Goal: Transaction & Acquisition: Book appointment/travel/reservation

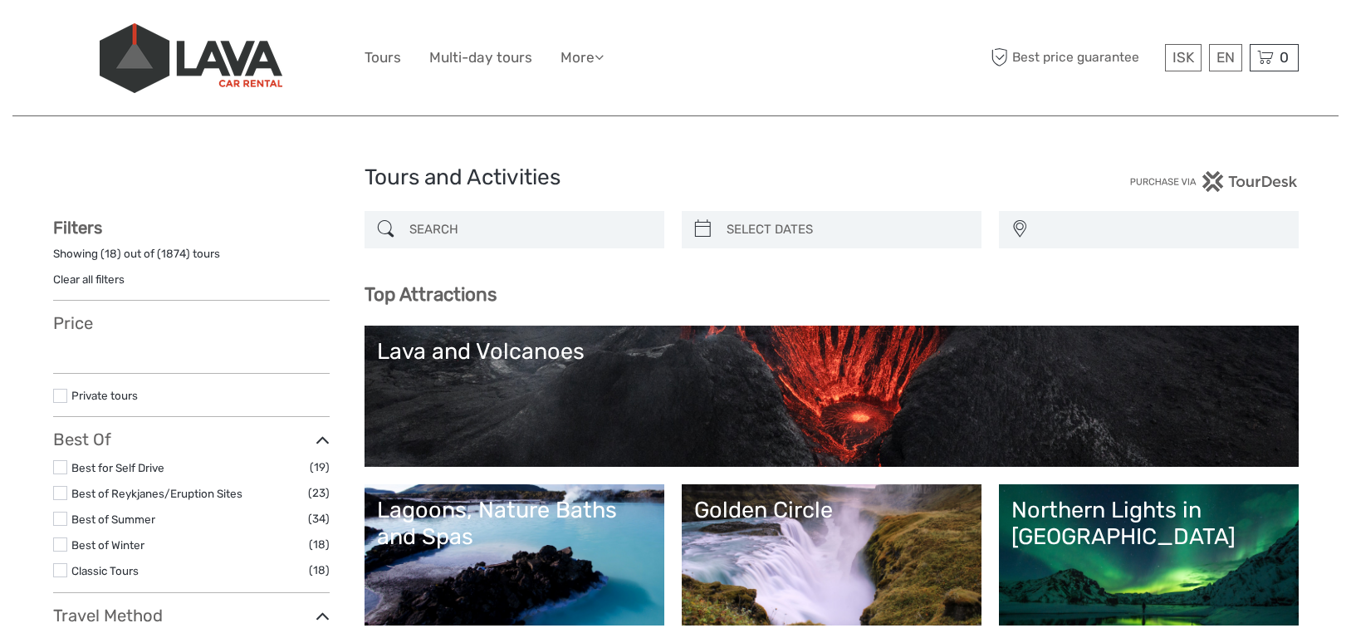
select select
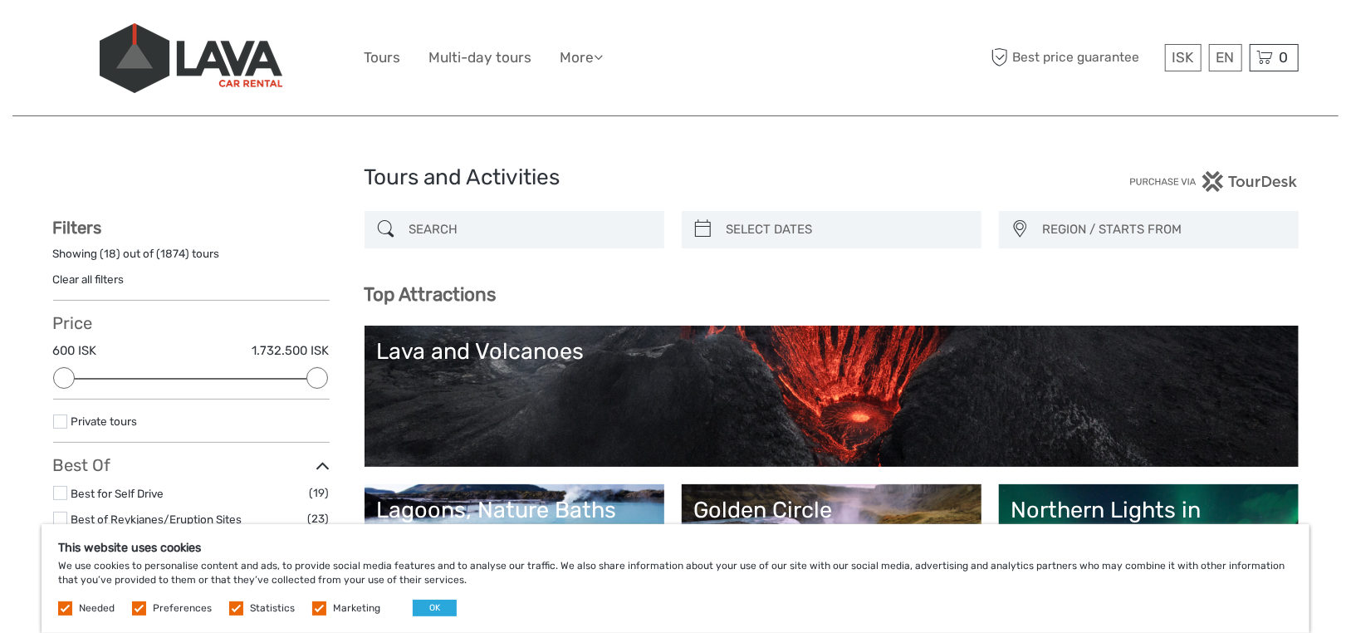
click at [134, 613] on label at bounding box center [139, 608] width 14 height 14
click at [0, 0] on input "checkbox" at bounding box center [0, 0] width 0 height 0
click at [234, 610] on label at bounding box center [236, 608] width 14 height 14
click at [0, 0] on input "checkbox" at bounding box center [0, 0] width 0 height 0
click at [314, 615] on label at bounding box center [319, 608] width 14 height 14
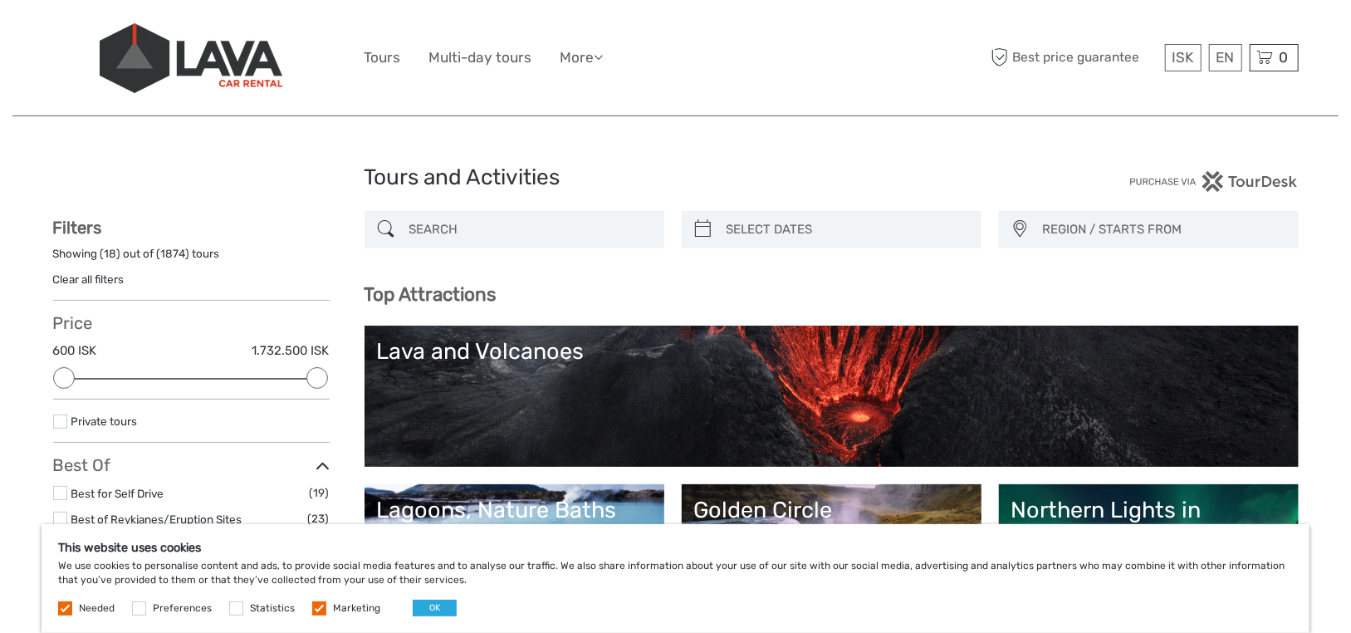
click at [0, 0] on input "checkbox" at bounding box center [0, 0] width 0 height 0
click at [440, 613] on button "OK" at bounding box center [435, 608] width 44 height 17
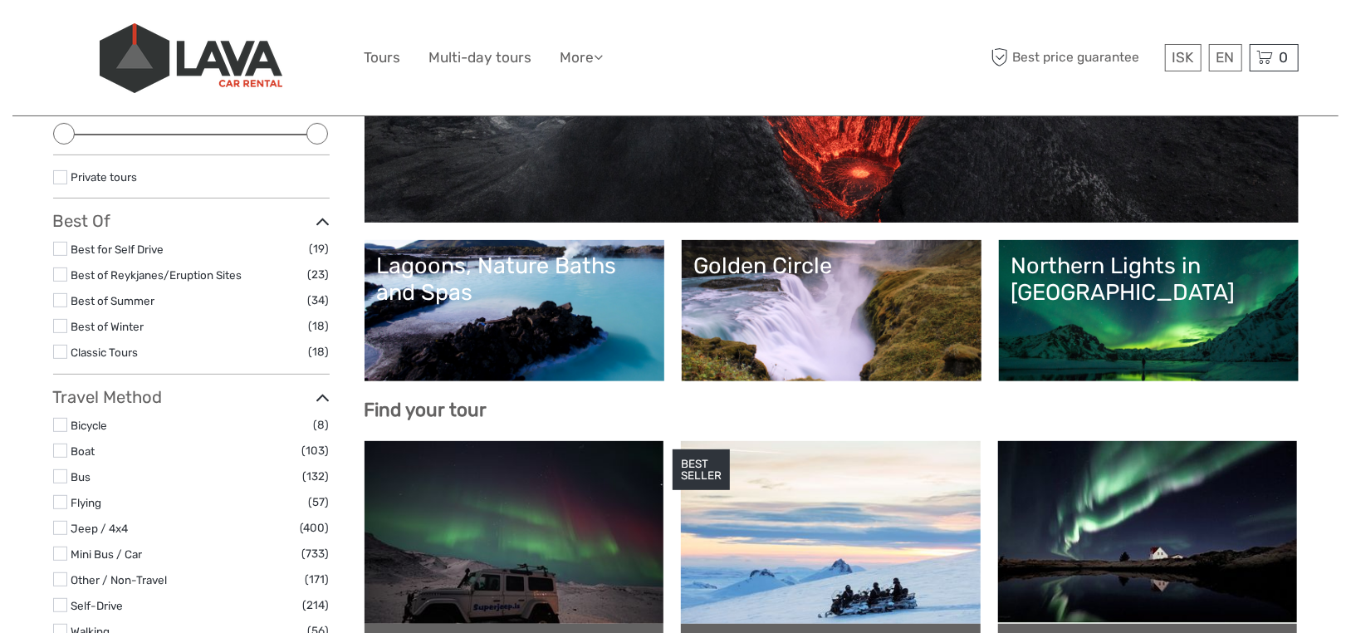
scroll to position [249, 0]
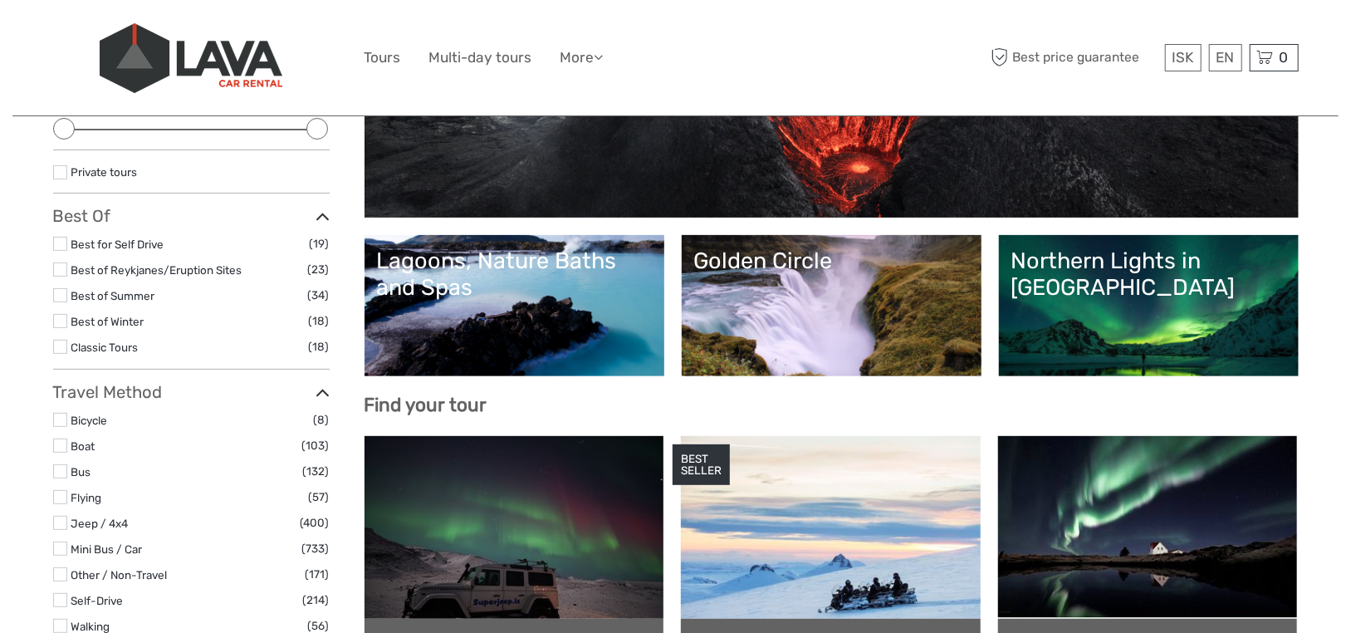
click at [1116, 305] on link "Northern Lights in [GEOGRAPHIC_DATA]" at bounding box center [1149, 306] width 275 height 116
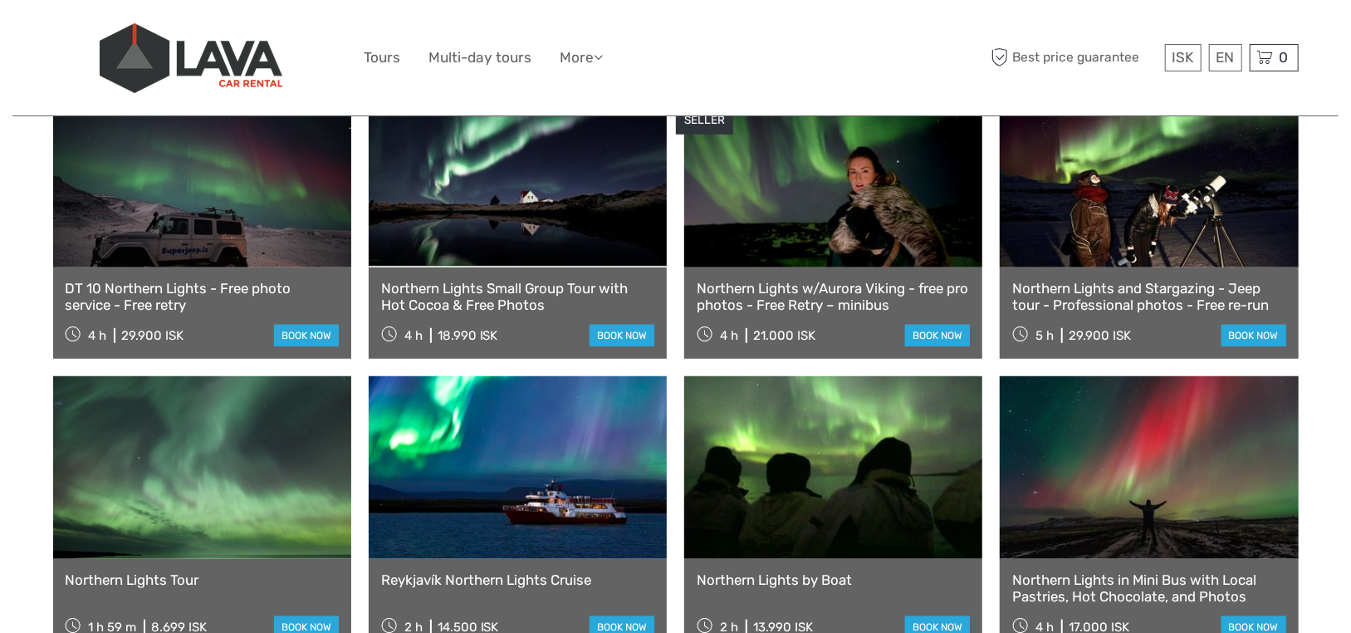
scroll to position [748, 0]
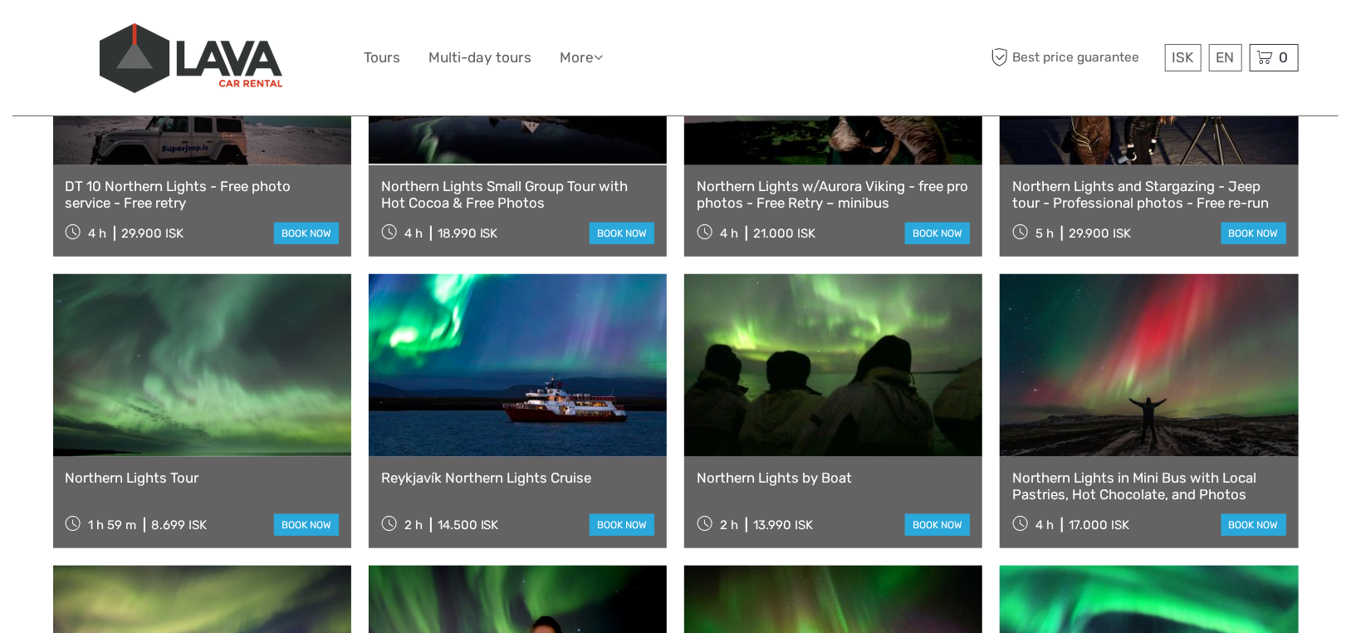
click at [194, 341] on link at bounding box center [202, 365] width 298 height 183
click at [1157, 422] on link at bounding box center [1149, 365] width 298 height 183
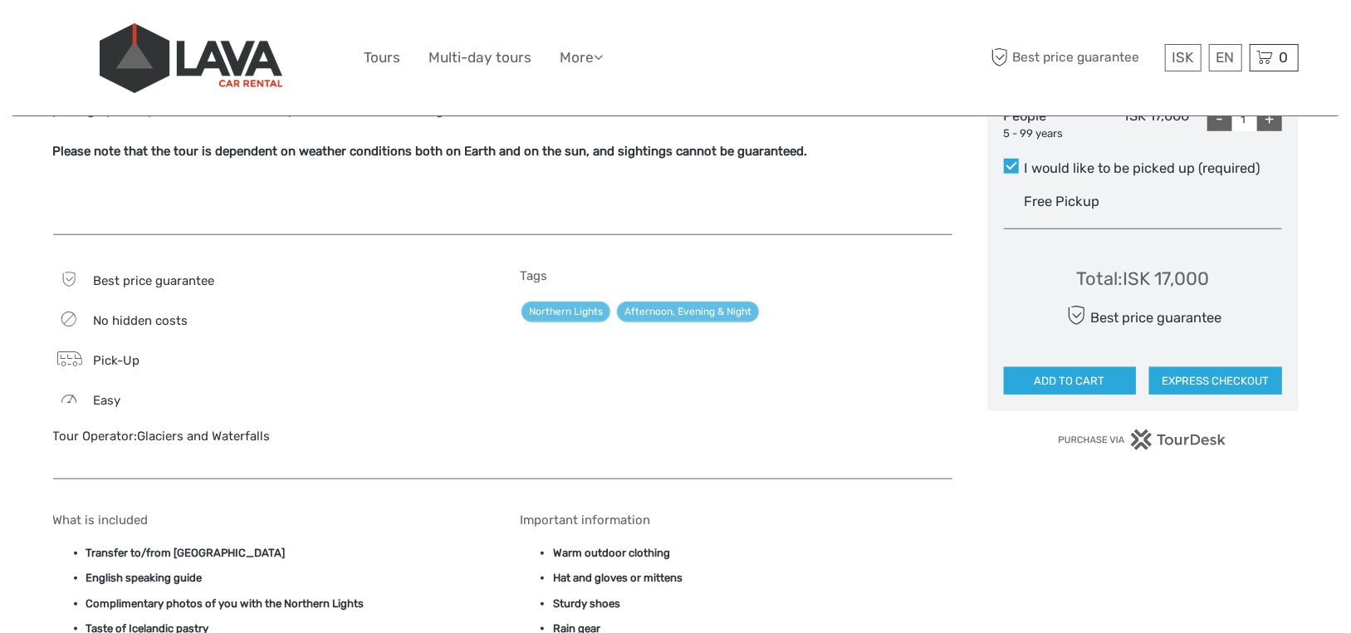
scroll to position [831, 0]
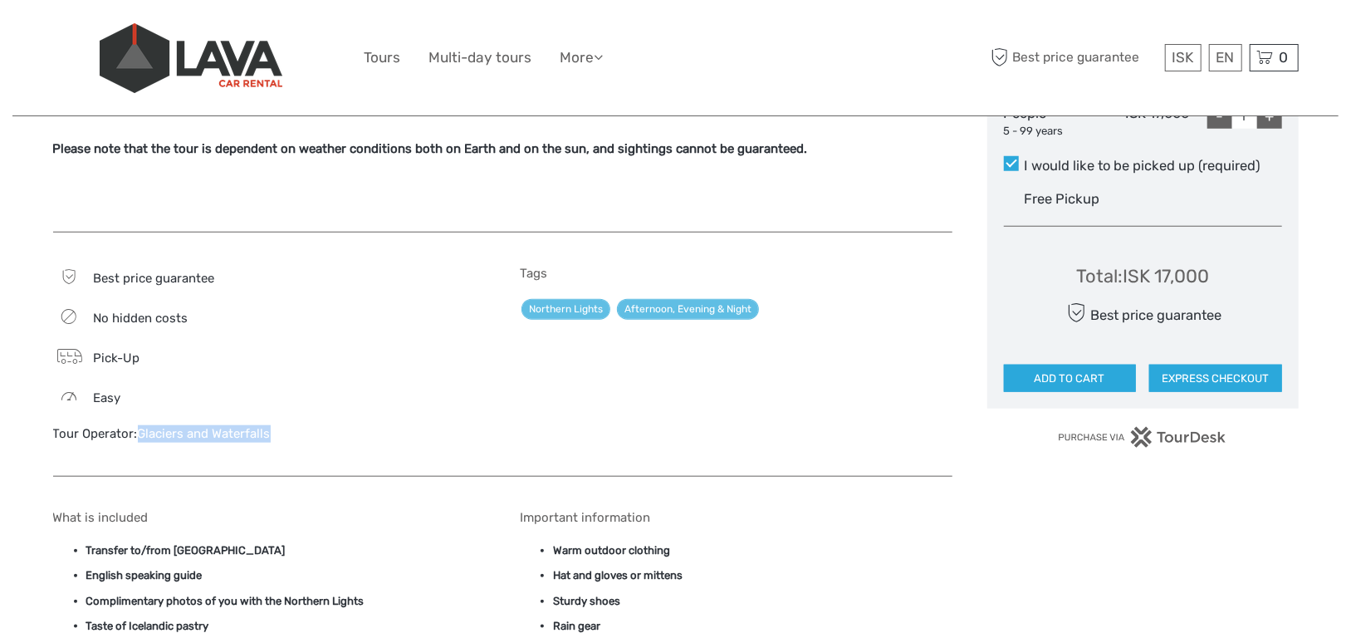
drag, startPoint x: 272, startPoint y: 412, endPoint x: 137, endPoint y: 405, distance: 134.7
click at [137, 425] on div "Tour Operator: Glaciers and Waterfalls" at bounding box center [269, 433] width 433 height 17
copy link "Glaciers and Waterfalls"
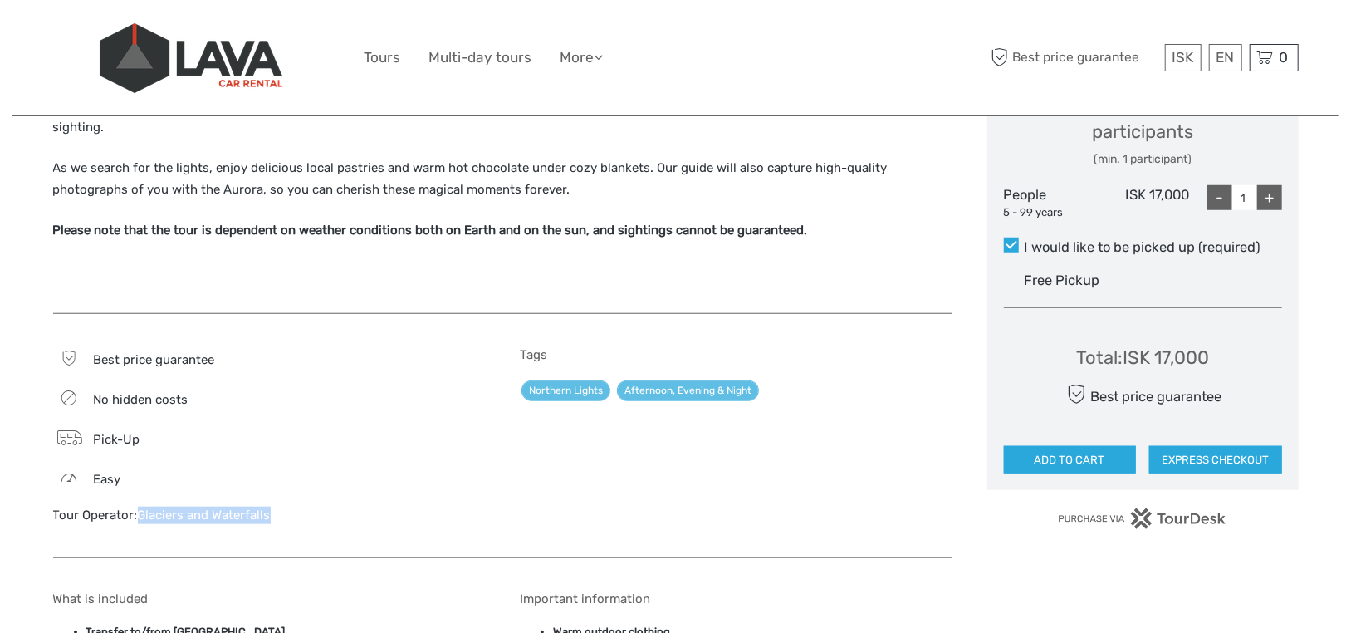
scroll to position [748, 0]
